Goal: Find specific page/section: Find specific page/section

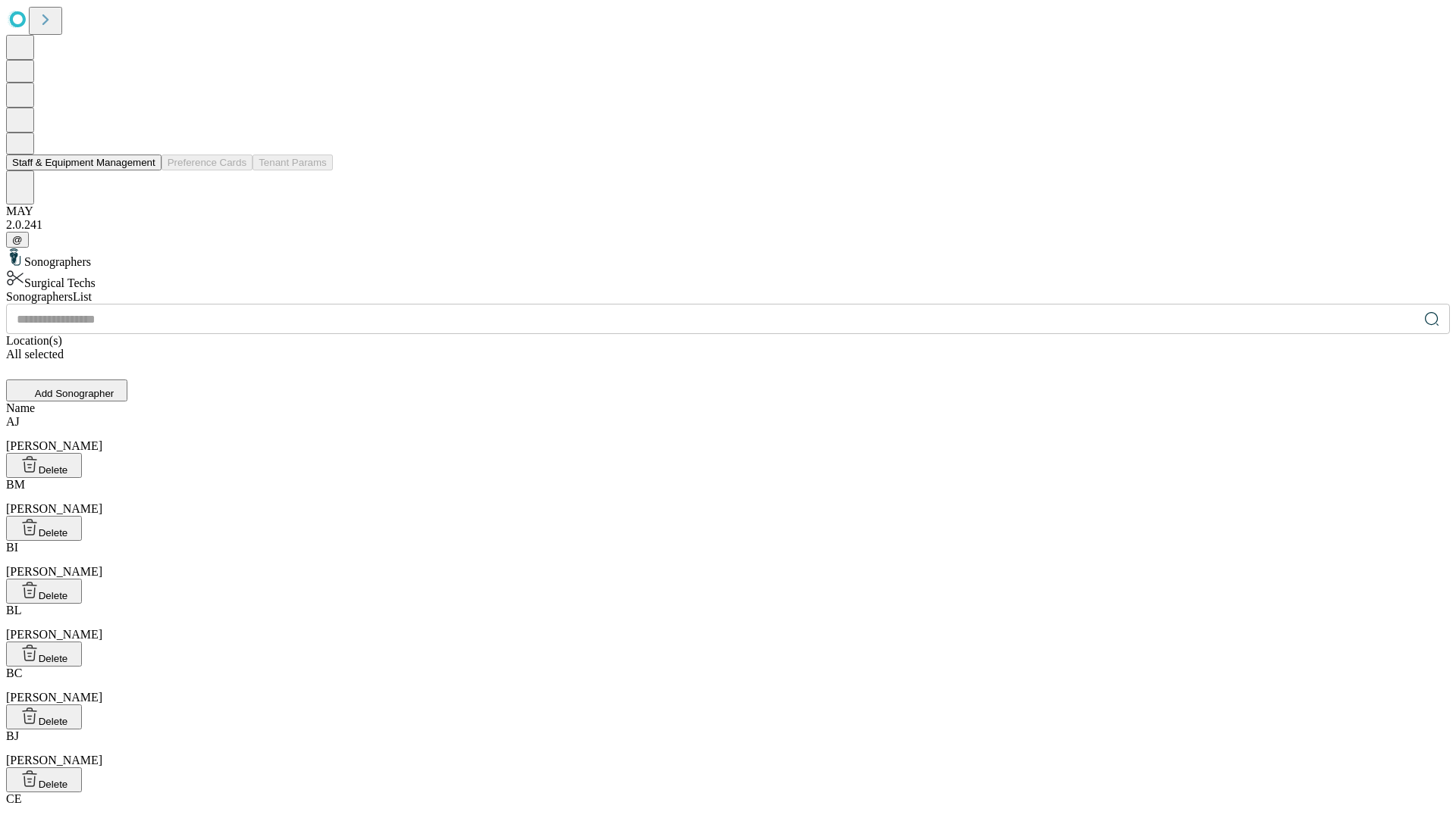
click at [145, 170] on button "Staff & Equipment Management" at bounding box center [83, 162] width 156 height 15
